Goal: Task Accomplishment & Management: Use online tool/utility

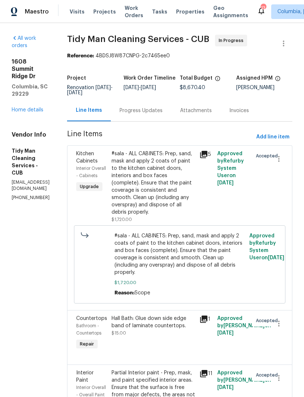
click at [14, 107] on link "Home details" at bounding box center [28, 109] width 32 height 5
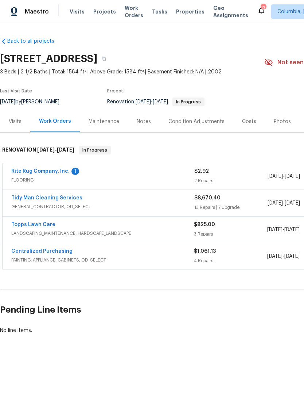
click at [26, 223] on link "Topps Lawn Care" at bounding box center [33, 224] width 44 height 5
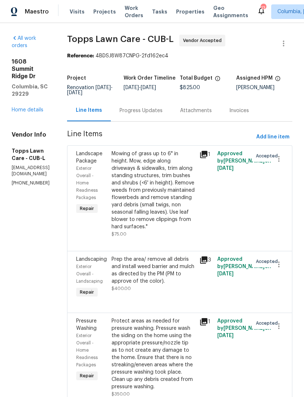
click at [136, 116] on div "Progress Updates" at bounding box center [141, 111] width 61 height 22
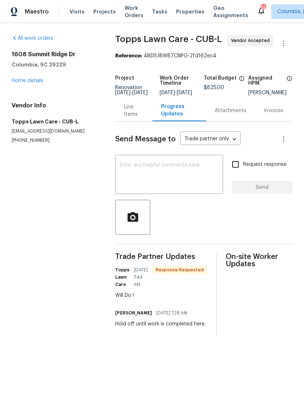
click at [133, 178] on textarea at bounding box center [169, 175] width 99 height 26
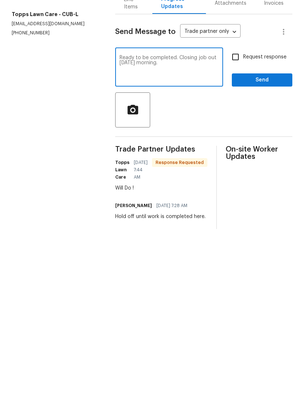
type textarea "Ready to be completed. Closing job out Thursday morning."
click at [236, 157] on input "Request response" at bounding box center [235, 164] width 15 height 15
checkbox input "true"
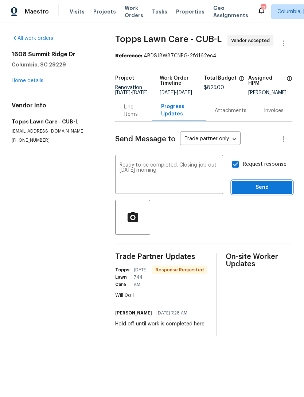
click at [266, 192] on span "Send" at bounding box center [262, 187] width 49 height 9
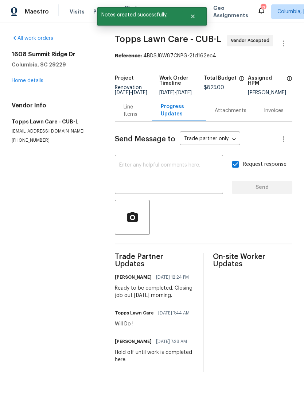
click at [22, 82] on link "Home details" at bounding box center [28, 80] width 32 height 5
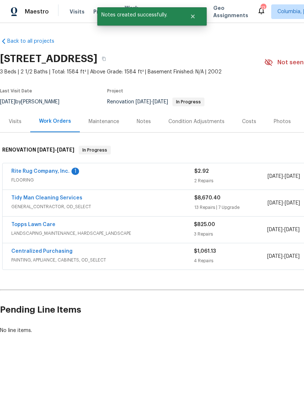
click at [47, 170] on link "Rite Rug Company, Inc." at bounding box center [40, 171] width 58 height 5
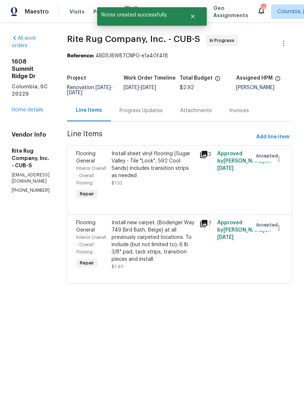
click at [155, 109] on div "Progress Updates" at bounding box center [141, 110] width 43 height 7
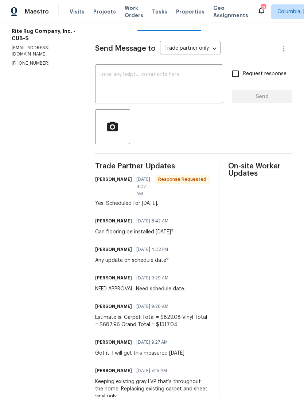
scroll to position [90, 0]
click at [166, 318] on div "Estimate is: Carpet Total = $829.08 Vinyl Total = $687.96 Grand Total = $1517.04" at bounding box center [152, 321] width 115 height 15
copy div "829.08"
click at [116, 24] on div "Line Items" at bounding box center [116, 20] width 25 height 7
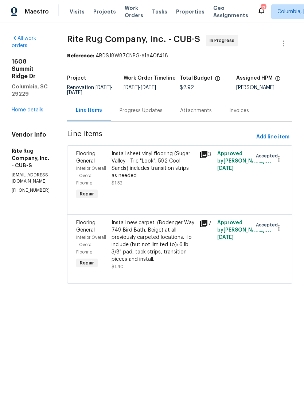
click at [174, 253] on div "Install new carpet. (Bodenger Way 749 Bird Bath, Beige) at all previously carpe…" at bounding box center [154, 241] width 84 height 44
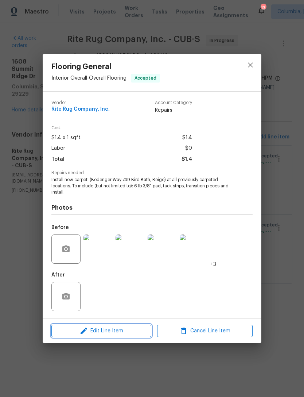
click at [85, 336] on button "Edit Line Item" at bounding box center [101, 331] width 100 height 13
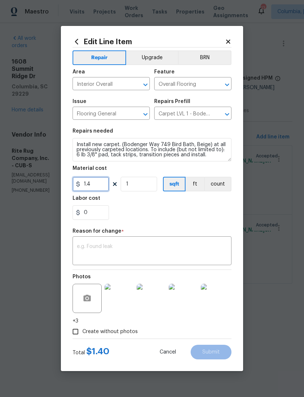
click at [99, 184] on input "1.4" at bounding box center [91, 184] width 37 height 15
type input "0"
click at [92, 182] on input "0" at bounding box center [91, 184] width 37 height 15
click at [92, 245] on textarea at bounding box center [152, 251] width 150 height 15
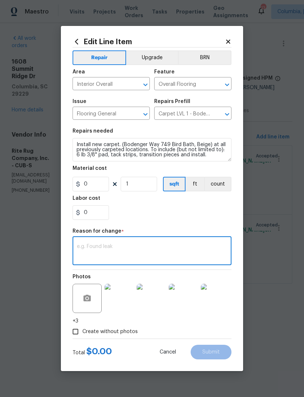
click at [79, 248] on textarea at bounding box center [152, 251] width 150 height 15
click at [91, 247] on textarea at bounding box center [152, 251] width 150 height 15
paste textarea "829.08"
type textarea "829.08 Total cost"
click at [93, 185] on input "0" at bounding box center [91, 184] width 37 height 15
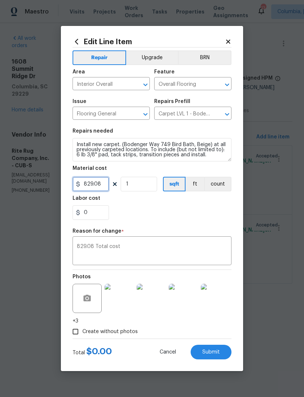
type input "829.08"
click at [177, 207] on div "0" at bounding box center [152, 212] width 159 height 15
click at [215, 353] on span "Submit" at bounding box center [212, 351] width 18 height 5
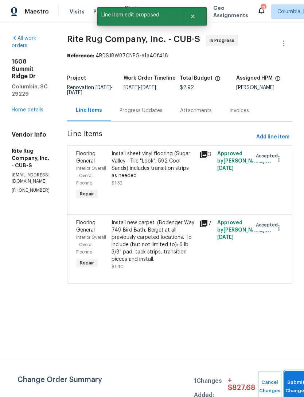
click at [292, 383] on button "Submit Changes" at bounding box center [296, 386] width 23 height 31
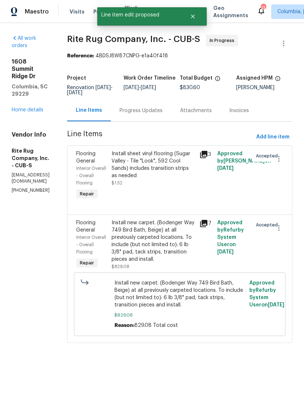
click at [158, 113] on div "Progress Updates" at bounding box center [141, 110] width 43 height 7
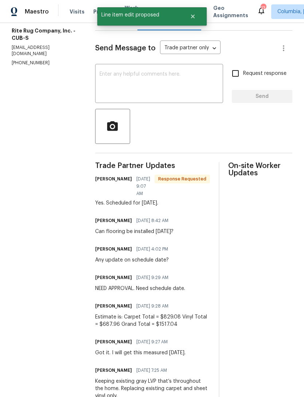
scroll to position [90, 0]
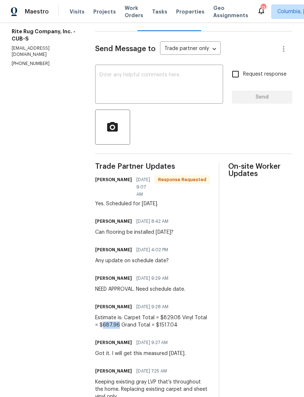
copy div "687.96"
click at [119, 31] on div "Line Items" at bounding box center [116, 20] width 42 height 22
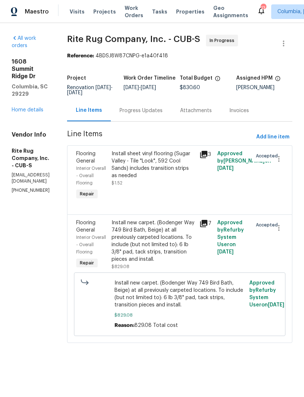
click at [148, 173] on div "Install sheet vinyl flooring (Sugar Valley - Tile "Look", 592 Cool Sands) inclu…" at bounding box center [154, 164] width 84 height 29
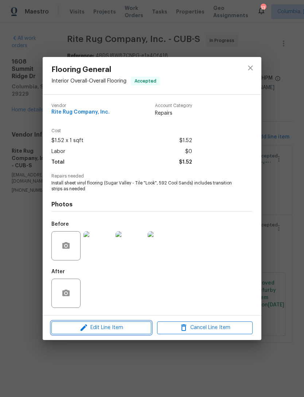
click at [97, 331] on span "Edit Line Item" at bounding box center [102, 327] width 96 height 9
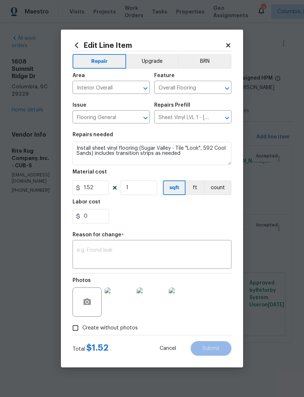
click at [95, 250] on textarea at bounding box center [152, 255] width 150 height 15
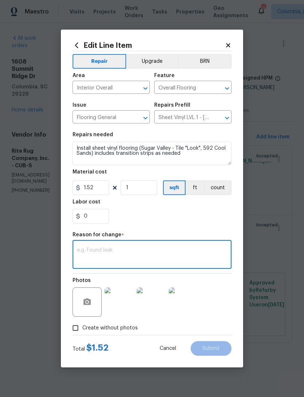
click at [85, 250] on textarea at bounding box center [152, 255] width 150 height 15
paste textarea "687.96"
type textarea "687.96 Total cost"
click at [95, 190] on input "1.52" at bounding box center [91, 187] width 37 height 15
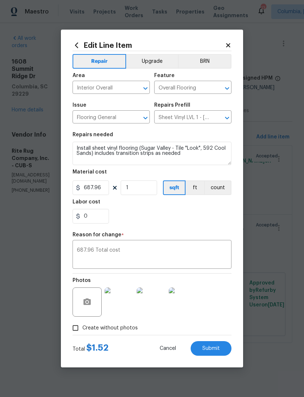
click at [178, 220] on div "0" at bounding box center [152, 216] width 159 height 15
click at [214, 351] on span "Submit" at bounding box center [212, 348] width 18 height 5
type input "1.52"
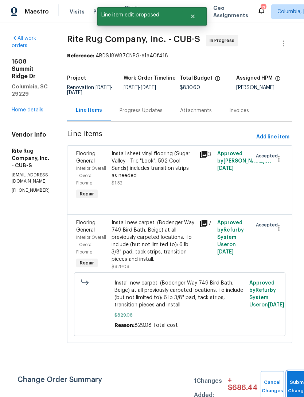
click at [293, 388] on span "Submit Changes" at bounding box center [299, 386] width 16 height 17
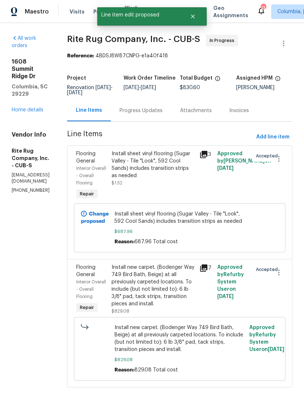
click at [152, 113] on div "Progress Updates" at bounding box center [141, 110] width 43 height 7
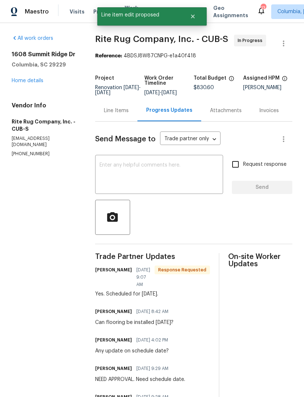
click at [138, 176] on textarea at bounding box center [159, 175] width 119 height 26
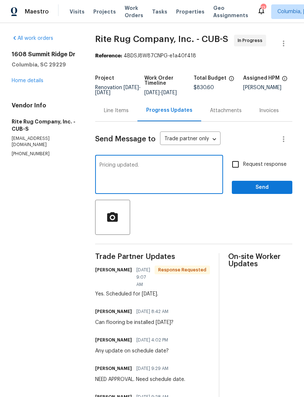
type textarea "Pricing updated."
click at [265, 192] on span "Send" at bounding box center [262, 187] width 49 height 9
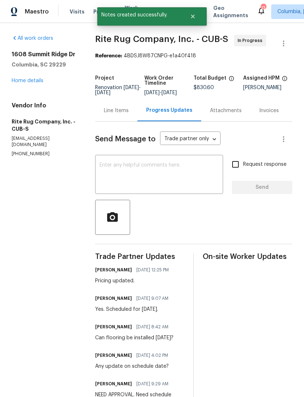
click at [18, 83] on link "Home details" at bounding box center [28, 80] width 32 height 5
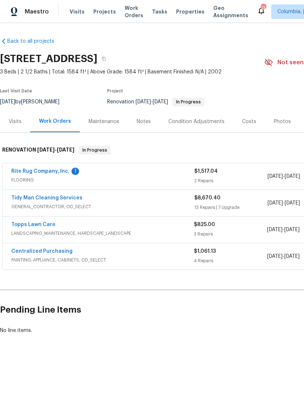
click at [23, 250] on link "Centralized Purchasing" at bounding box center [41, 251] width 61 height 5
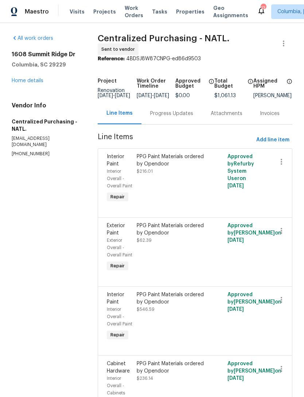
click at [20, 82] on link "Home details" at bounding box center [28, 80] width 32 height 5
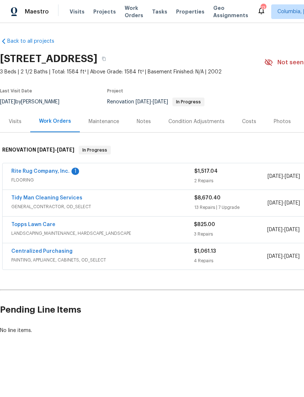
click at [22, 198] on link "Tidy Man Cleaning Services" at bounding box center [46, 197] width 71 height 5
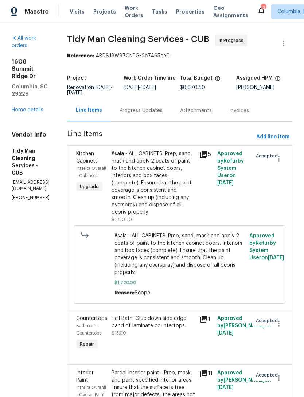
click at [16, 107] on link "Home details" at bounding box center [28, 109] width 32 height 5
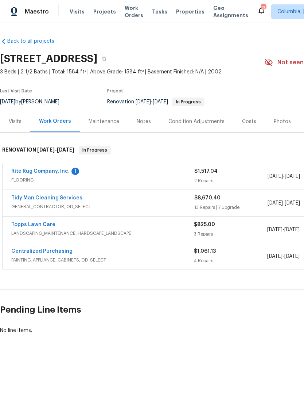
click at [145, 125] on div "Notes" at bounding box center [144, 121] width 14 height 7
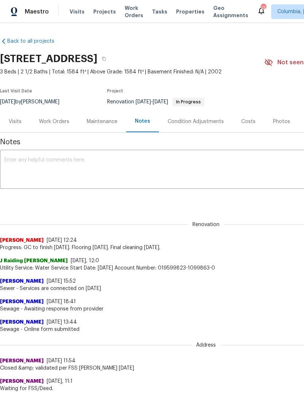
click at [127, 164] on textarea at bounding box center [206, 170] width 404 height 26
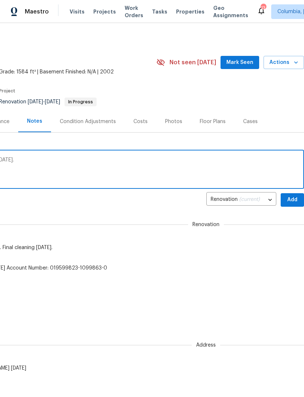
scroll to position [0, 108]
type textarea "Upgrades range and hood vent to deliver tomorrow."
click at [296, 199] on span "Add" at bounding box center [293, 199] width 12 height 9
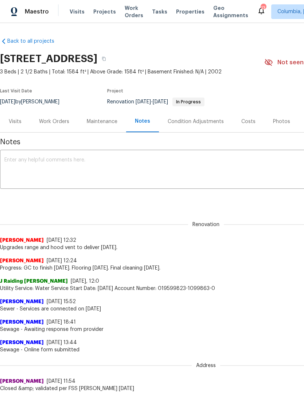
scroll to position [0, 0]
